Goal: Task Accomplishment & Management: Complete application form

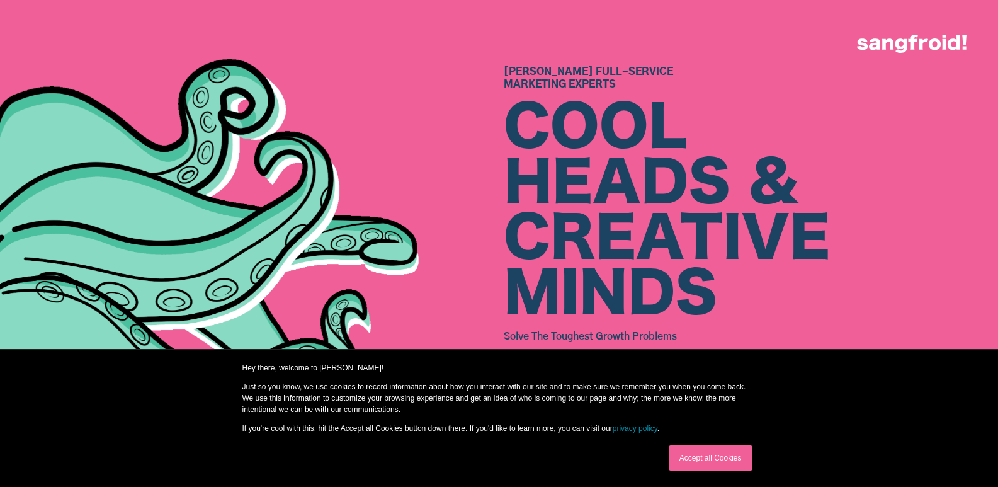
drag, startPoint x: 724, startPoint y: 457, endPoint x: 712, endPoint y: 147, distance: 310.1
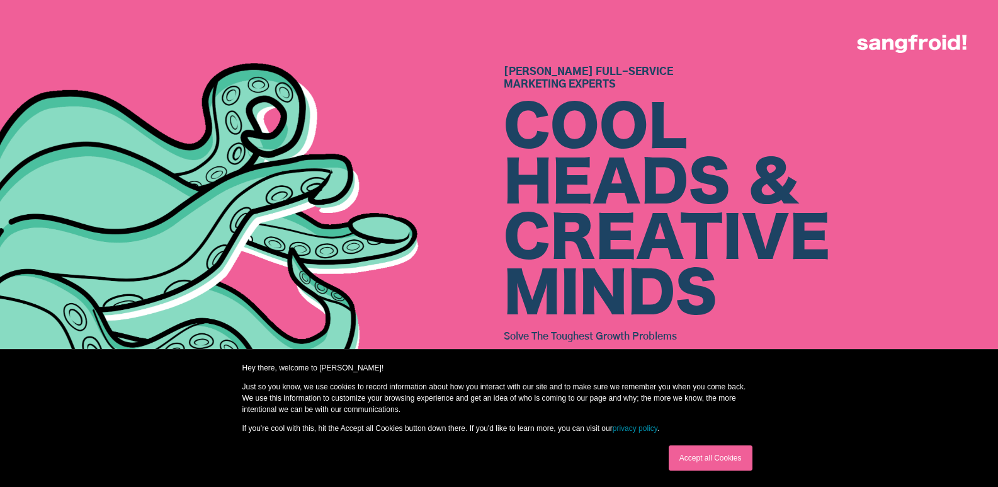
click at [723, 455] on link "Accept all Cookies" at bounding box center [711, 457] width 84 height 25
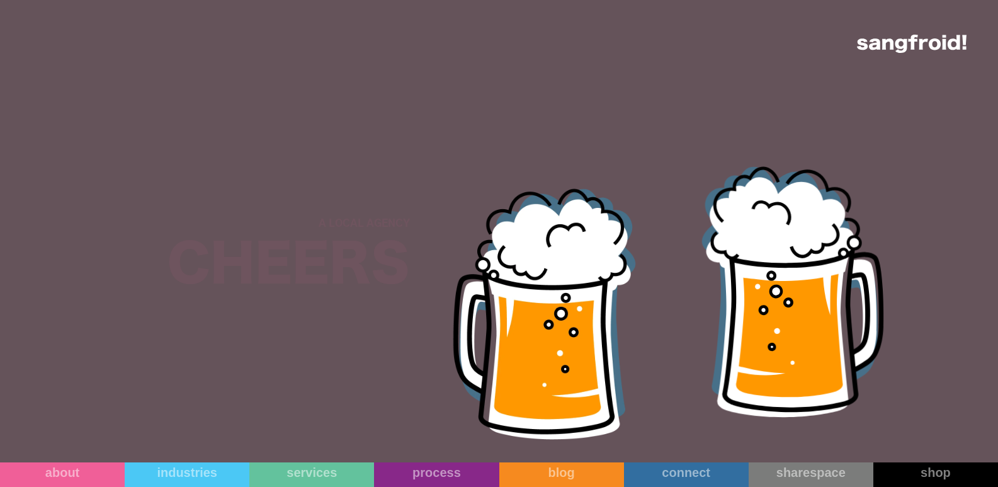
scroll to position [4830, 0]
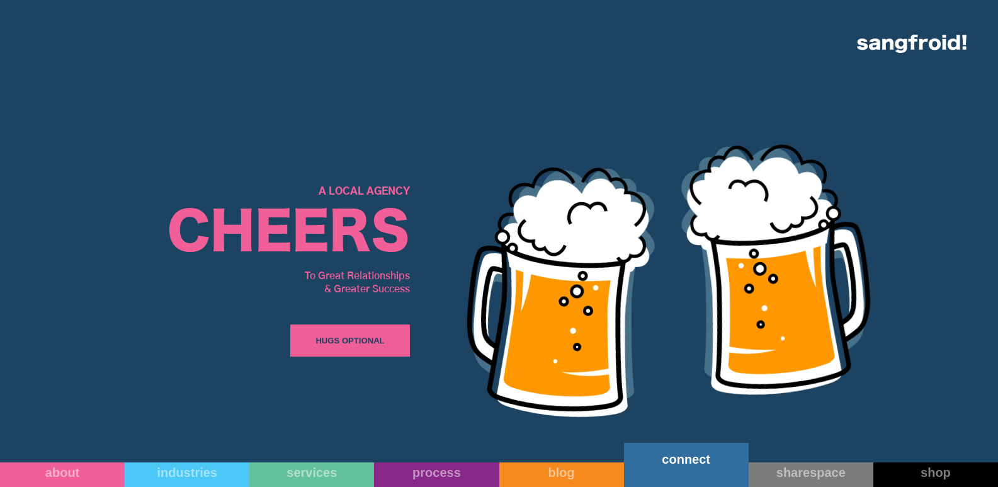
click at [703, 465] on link "connect" at bounding box center [686, 465] width 125 height 44
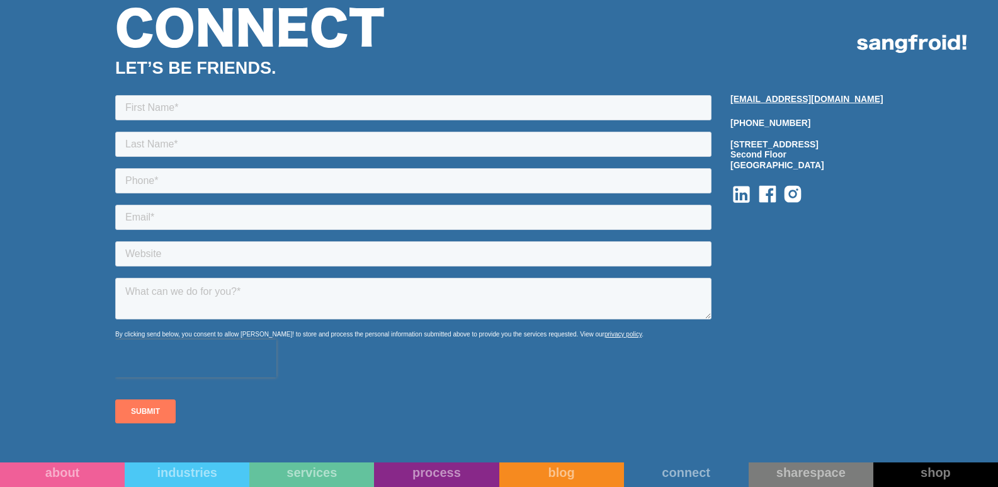
scroll to position [1417, 0]
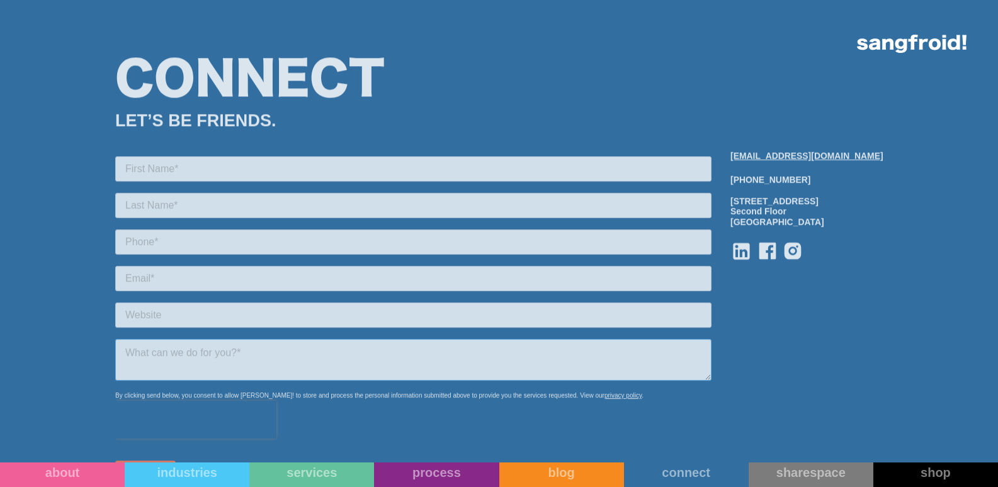
click at [210, 364] on textarea at bounding box center [413, 360] width 597 height 42
drag, startPoint x: 200, startPoint y: 367, endPoint x: 195, endPoint y: 343, distance: 24.6
click at [200, 367] on textarea at bounding box center [413, 360] width 597 height 42
paste textarea "Wikipedia is considered to be the World’s most significant tool for reference m…"
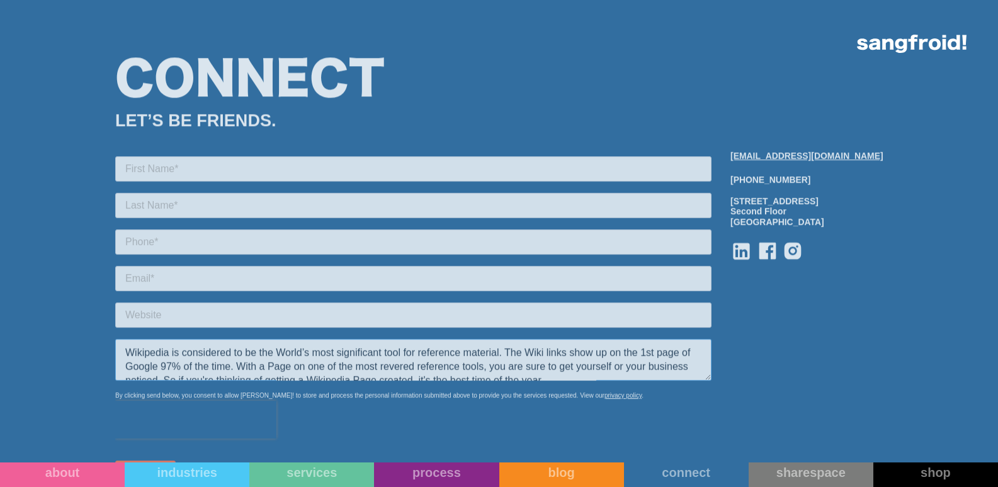
scroll to position [130, 0]
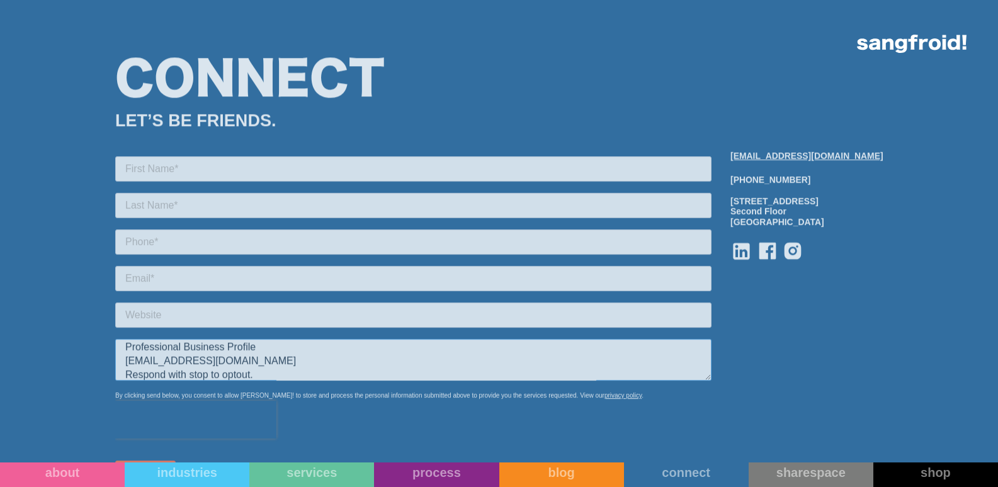
type textarea "Wikipedia is considered to be the World’s most significant tool for reference m…"
click at [173, 260] on form "Wikipedia is considered to be the World’s most significant tool for reference m…" at bounding box center [413, 325] width 597 height 339
drag, startPoint x: 183, startPoint y: 284, endPoint x: 196, endPoint y: 290, distance: 14.1
click at [187, 285] on input "email" at bounding box center [413, 278] width 597 height 25
type input "HelenaM@Professionalbusinessprofiles.com"
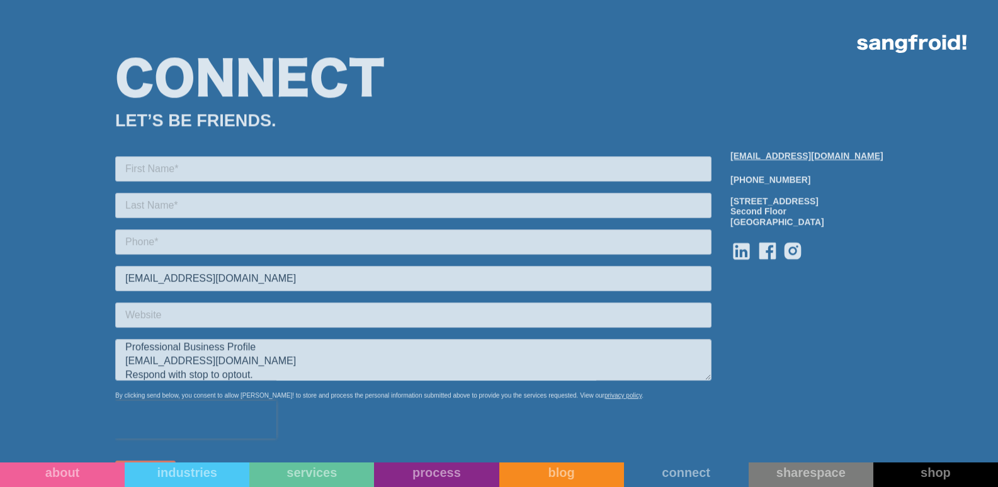
click at [185, 227] on form "HelenaM@Professionalbusinessprofiles.com Wikipedia is considered to be the Worl…" at bounding box center [413, 325] width 597 height 339
click at [194, 239] on input "tel" at bounding box center [413, 241] width 597 height 25
type input "18149805065"
drag, startPoint x: 194, startPoint y: 198, endPoint x: 200, endPoint y: 210, distance: 13.0
click at [197, 202] on input "text" at bounding box center [413, 205] width 597 height 25
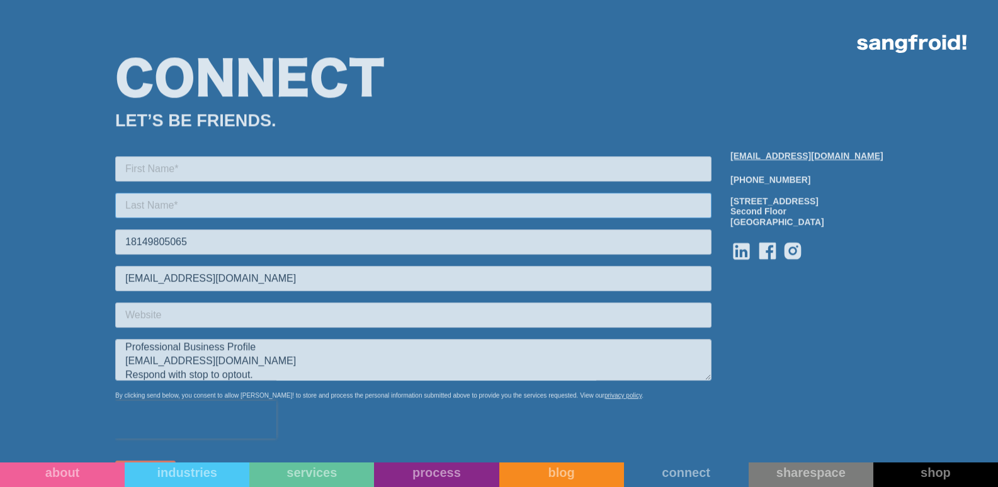
type input "Magallanes"
click at [210, 168] on input "text" at bounding box center [413, 168] width 597 height 25
type input "Helena"
click at [162, 307] on input "text" at bounding box center [413, 314] width 597 height 25
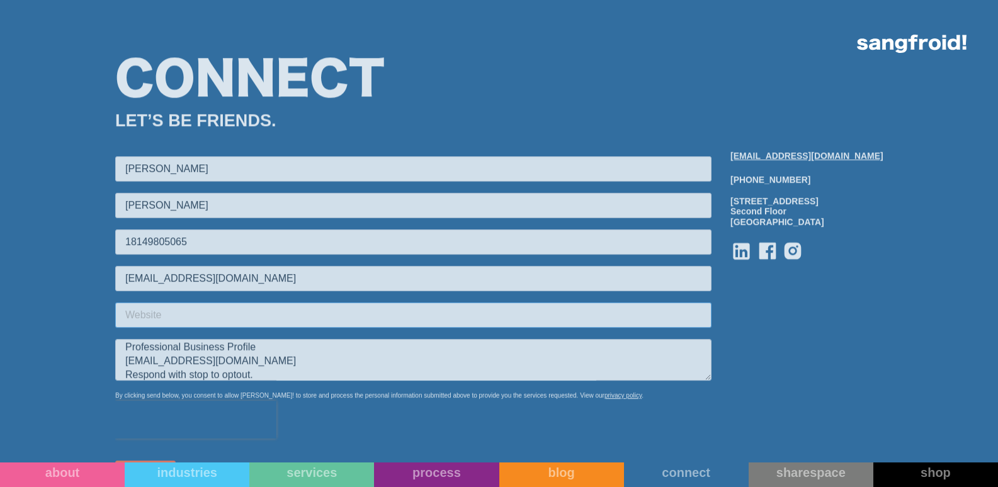
click at [164, 307] on input "text" at bounding box center [413, 314] width 597 height 25
click at [150, 314] on input "text" at bounding box center [413, 314] width 597 height 25
paste input "http://Professionalbusinessprofiles.com"
type input "http://Professionalbusinessprofiles.com"
click at [151, 369] on textarea "Wikipedia is considered to be the World’s most significant tool for reference m…" at bounding box center [413, 360] width 597 height 42
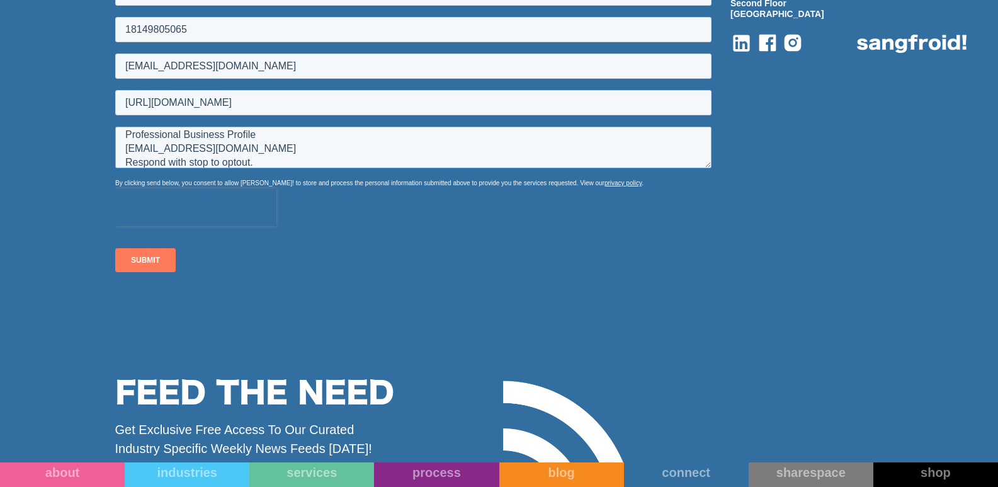
scroll to position [1626, 0]
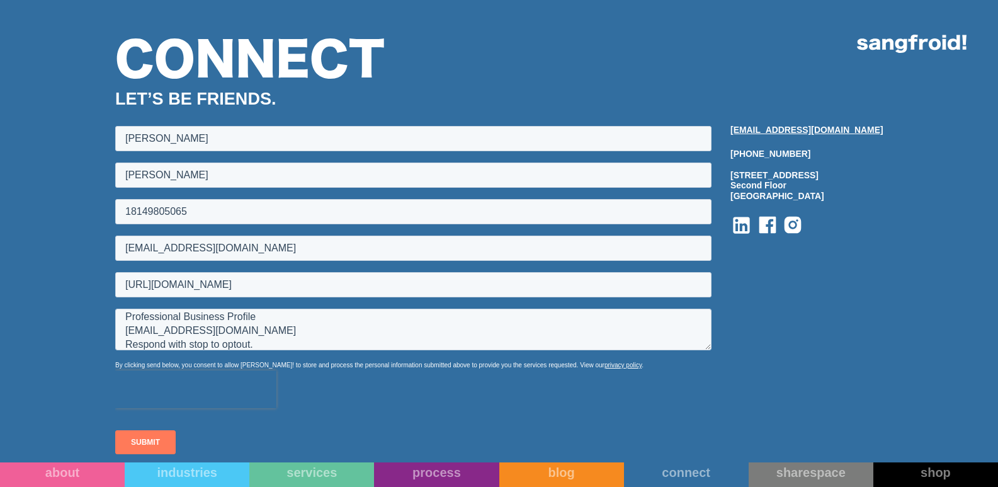
click at [144, 435] on input "SUBMIT" at bounding box center [145, 442] width 60 height 24
